Goal: Navigation & Orientation: Understand site structure

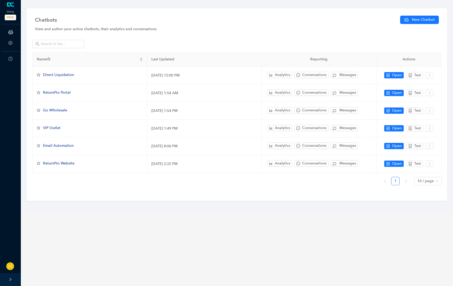
click at [0, 286] on html "Gotrg PROD ChatBots & Ticket Automations Account Help Switch Sites Profile New …" at bounding box center [226, 143] width 453 height 286
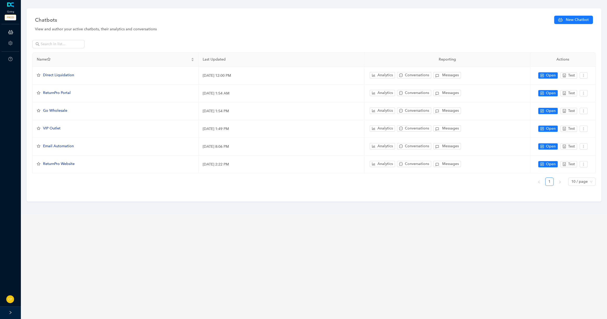
click at [77, 286] on main "Chatbots New Chatbot View and author your active chatbots, their analytics and …" at bounding box center [314, 159] width 586 height 319
click at [72, 235] on main "Chatbots New Chatbot View and author your active chatbots, their analytics and …" at bounding box center [314, 159] width 586 height 319
click at [172, 239] on main "Chatbots New Chatbot View and author your active chatbots, their analytics and …" at bounding box center [314, 159] width 586 height 319
click at [108, 251] on main "Chatbots New Chatbot View and author your active chatbots, their analytics and …" at bounding box center [314, 159] width 586 height 319
click at [92, 239] on main "Chatbots New Chatbot View and author your active chatbots, their analytics and …" at bounding box center [314, 159] width 586 height 319
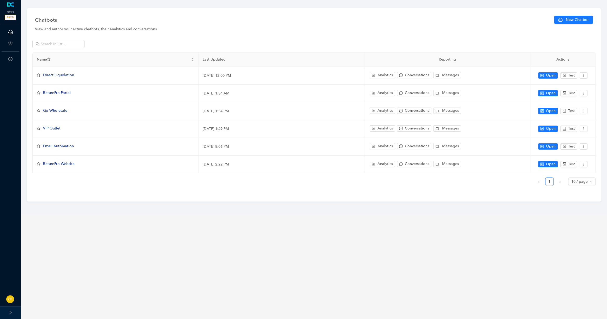
click at [92, 233] on main "Chatbots New Chatbot View and author your active chatbots, their analytics and …" at bounding box center [314, 159] width 586 height 319
click at [453, 282] on main "Chatbots New Chatbot View and author your active chatbots, their analytics and …" at bounding box center [314, 159] width 586 height 319
click at [228, 267] on main "Chatbots New Chatbot View and author your active chatbots, their analytics and …" at bounding box center [314, 159] width 586 height 319
click at [453, 286] on main "Chatbots New Chatbot View and author your active chatbots, their analytics and …" at bounding box center [314, 159] width 586 height 319
click at [365, 258] on main "Chatbots New Chatbot View and author your active chatbots, their analytics and …" at bounding box center [314, 159] width 586 height 319
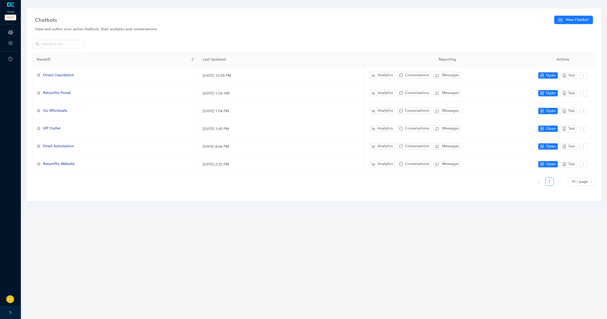
click at [143, 255] on main "Chatbots New Chatbot View and author your active chatbots, their analytics and …" at bounding box center [314, 159] width 586 height 319
click at [73, 253] on main "Chatbots New Chatbot View and author your active chatbots, their analytics and …" at bounding box center [314, 159] width 586 height 319
click at [143, 259] on main "Chatbots New Chatbot View and author your active chatbots, their analytics and …" at bounding box center [314, 159] width 586 height 319
